Goal: Obtain resource: Download file/media

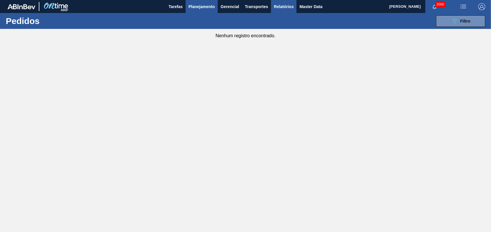
click at [275, 8] on span "Relatórios" at bounding box center [284, 6] width 20 height 7
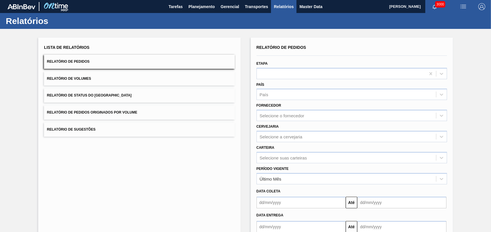
click at [104, 102] on button "Relatório de Status do [GEOGRAPHIC_DATA]" at bounding box center [139, 96] width 190 height 14
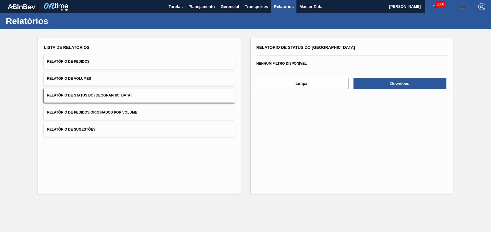
click at [107, 109] on button "Relatório de Pedidos Originados por Volume" at bounding box center [139, 113] width 190 height 14
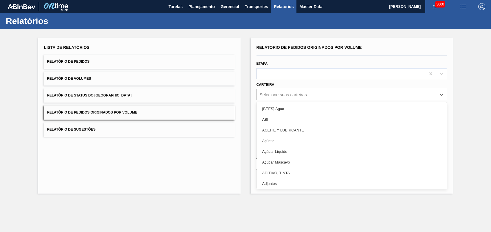
click at [308, 94] on div "Selecione suas carteiras" at bounding box center [346, 95] width 179 height 8
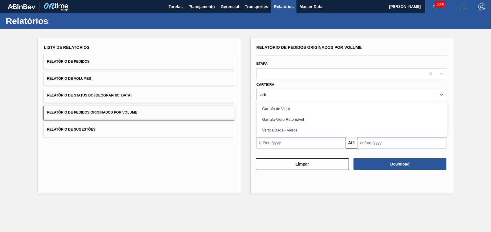
type input "vidro"
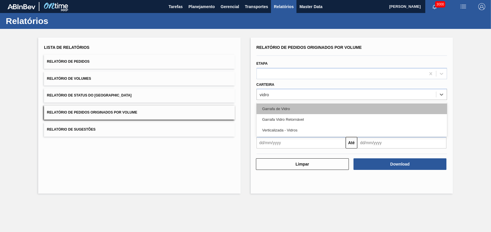
click at [294, 106] on div "Garrafa de Vidro" at bounding box center [351, 109] width 190 height 11
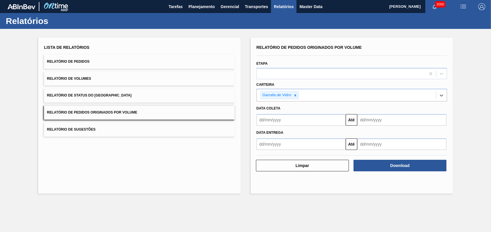
click at [300, 124] on input "text" at bounding box center [300, 120] width 89 height 12
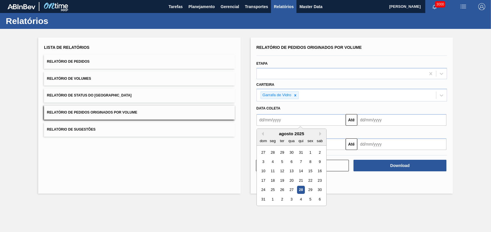
type input "[DATE]"
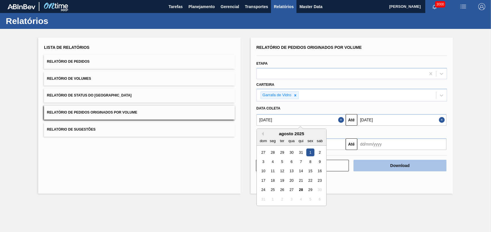
click at [397, 170] on button "Download" at bounding box center [399, 166] width 93 height 12
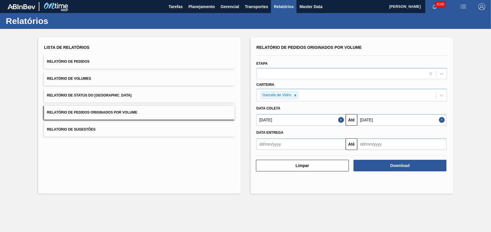
click at [26, 195] on div "Lista de Relatórios Relatório de Pedidos Relatório de Volumes Relatório de Stat…" at bounding box center [245, 115] width 491 height 172
